Goal: Transaction & Acquisition: Purchase product/service

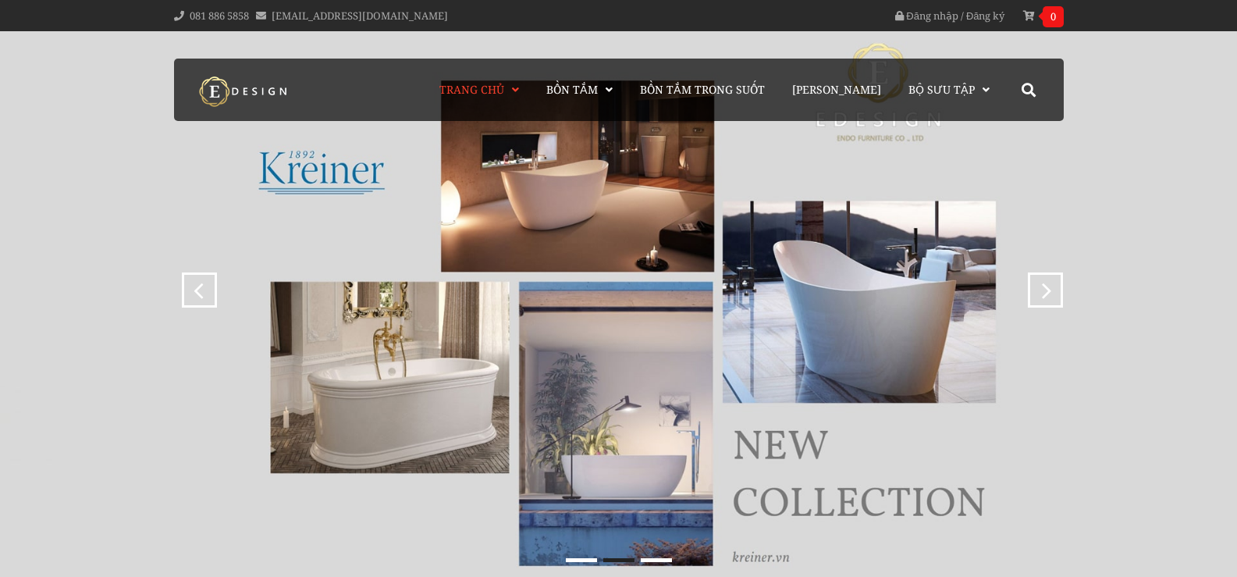
type input "lei"
click at [0, 0] on button at bounding box center [0, 0] width 0 height 0
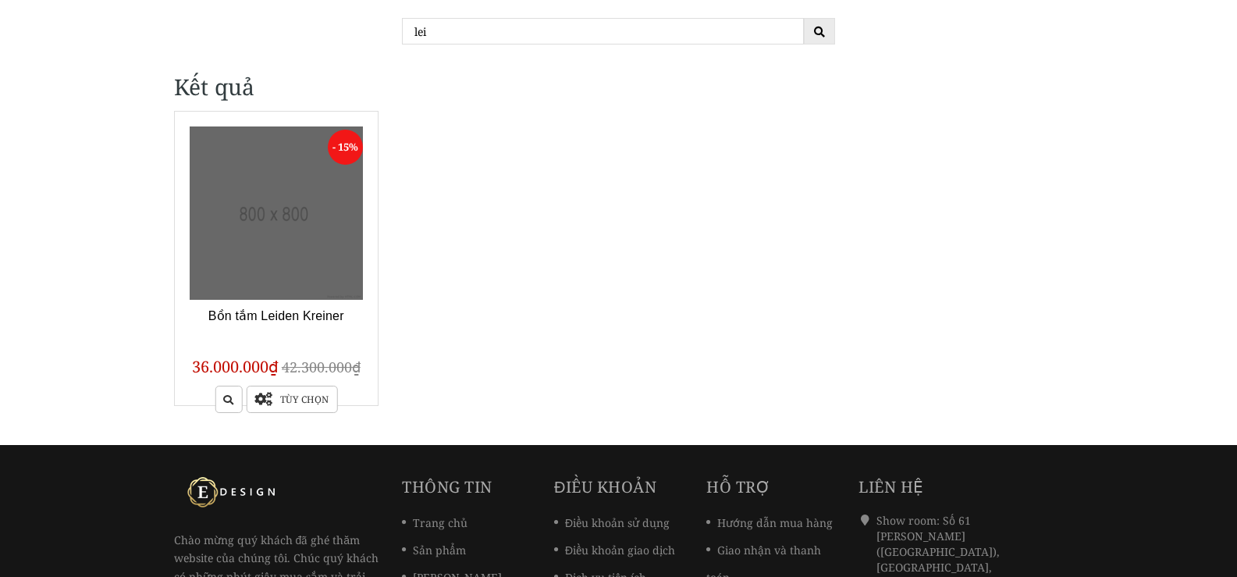
scroll to position [234, 0]
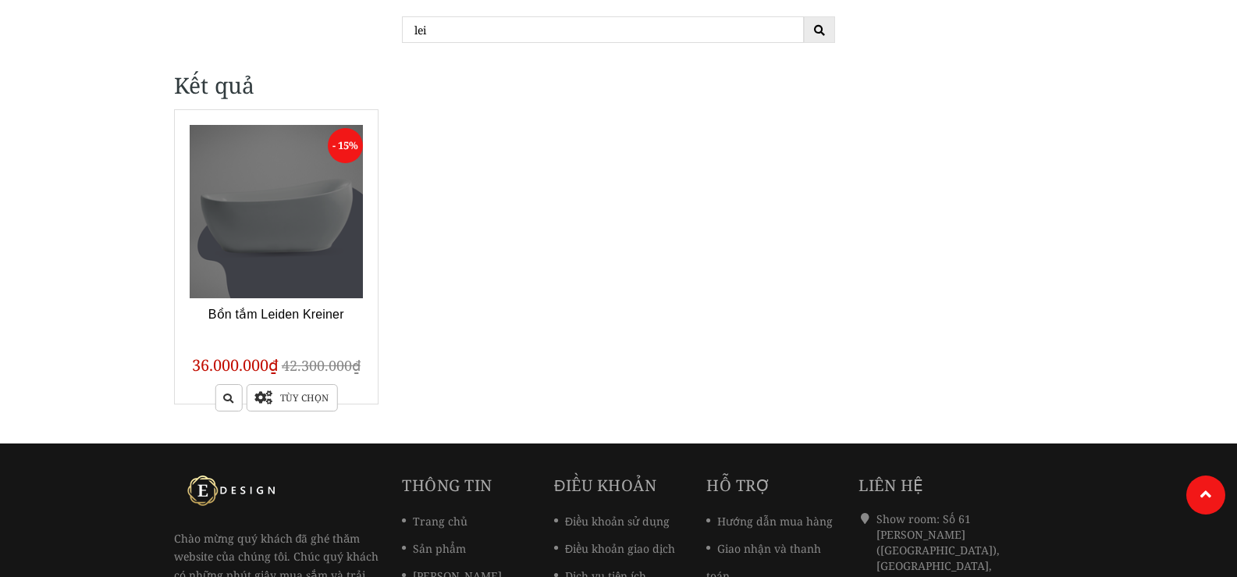
click at [270, 226] on link at bounding box center [277, 212] width 174 height 174
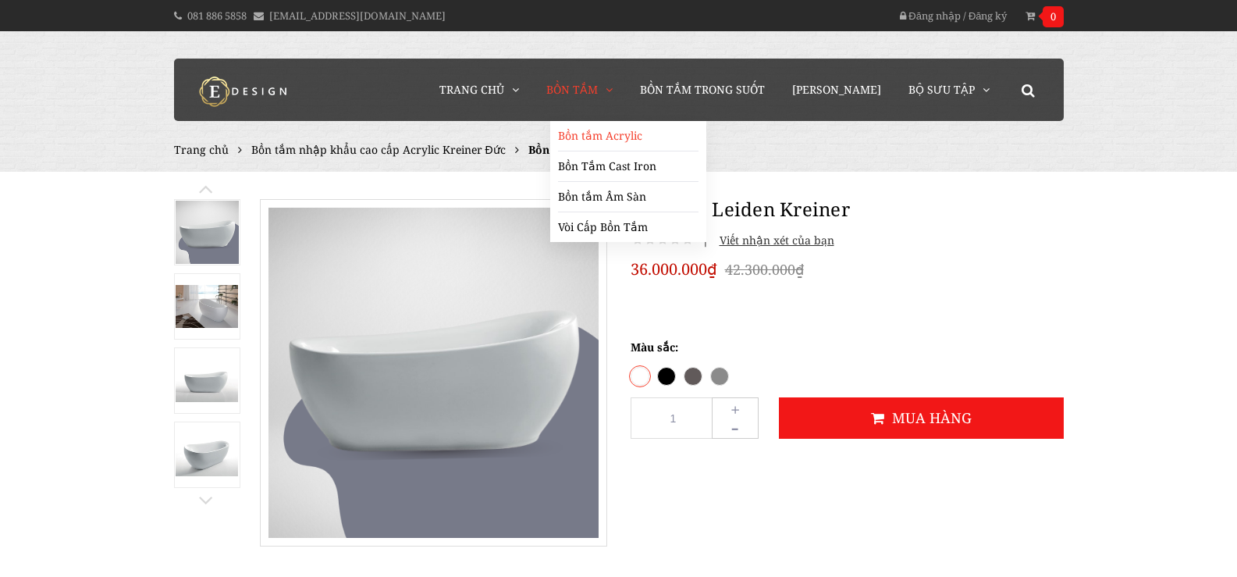
click at [609, 135] on link "Bồn tắm Acrylic" at bounding box center [628, 136] width 141 height 30
